Goal: Information Seeking & Learning: Stay updated

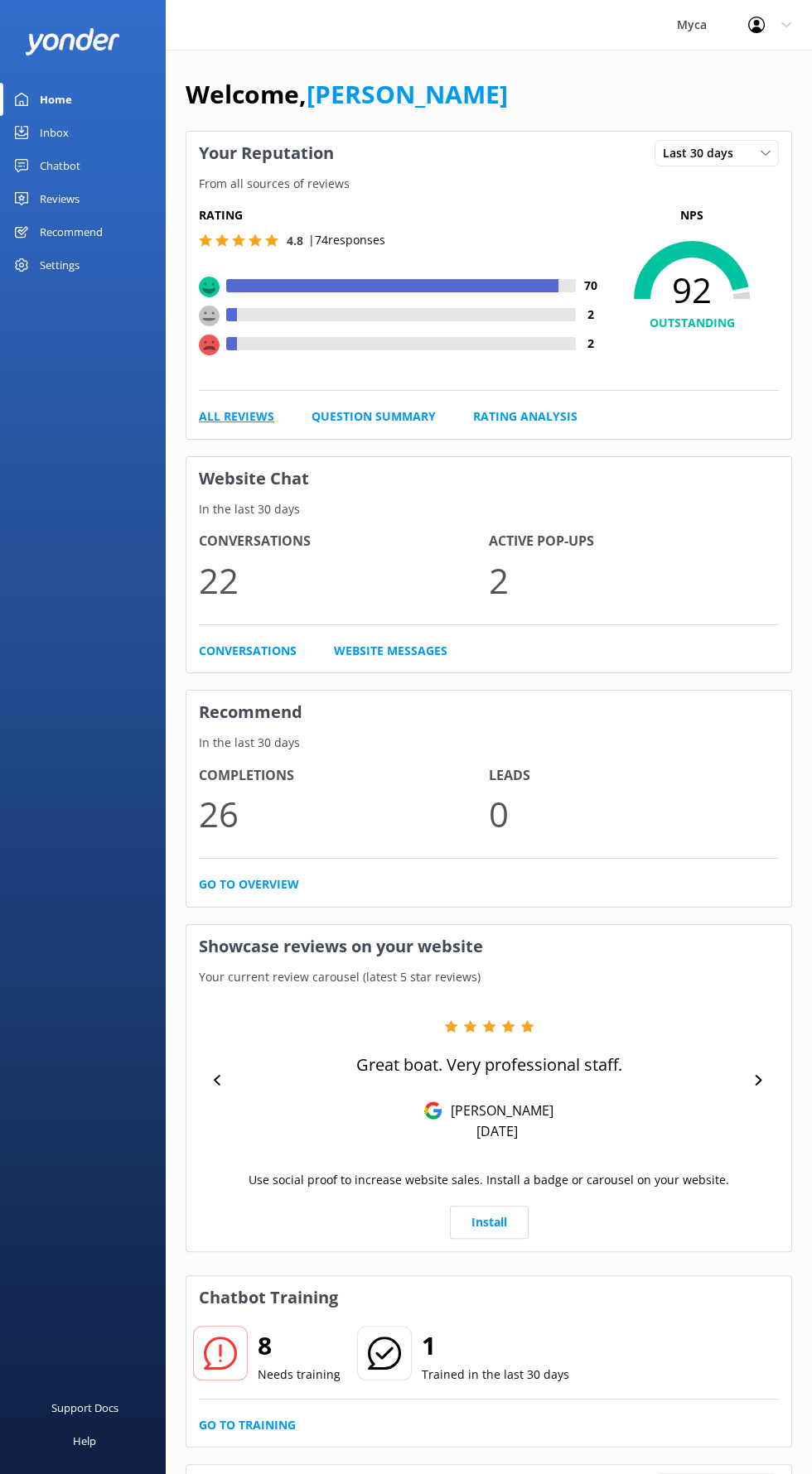
click at [247, 416] on link "All Reviews" at bounding box center [237, 416] width 75 height 18
